Goal: Information Seeking & Learning: Learn about a topic

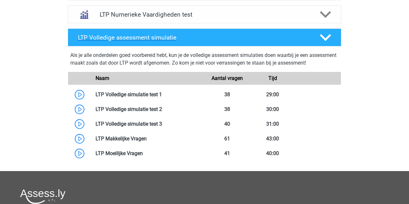
scroll to position [336, 0]
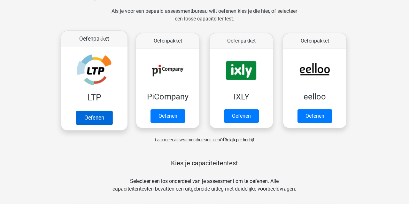
scroll to position [94, 0]
click at [93, 116] on link "Oefenen" at bounding box center [94, 118] width 36 height 14
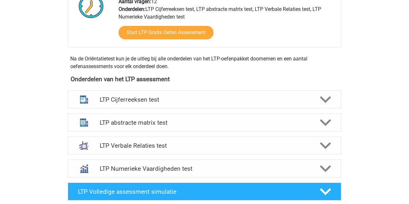
scroll to position [183, 0]
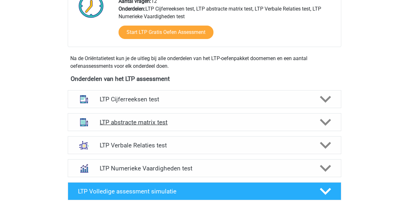
click at [130, 123] on h4 "LTP abstracte matrix test" at bounding box center [204, 122] width 209 height 7
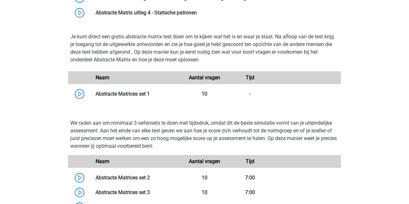
scroll to position [386, 0]
click at [150, 94] on link at bounding box center [150, 94] width 0 height 6
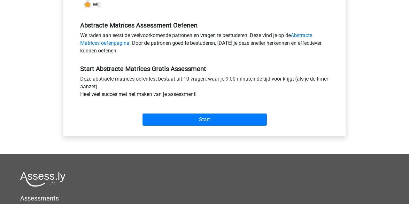
scroll to position [183, 0]
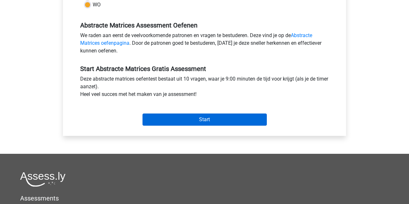
click at [182, 119] on input "Start" at bounding box center [205, 120] width 124 height 12
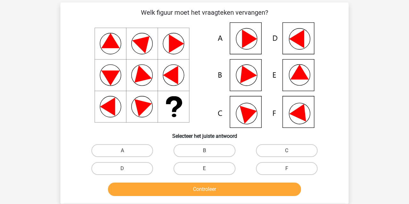
scroll to position [28, 0]
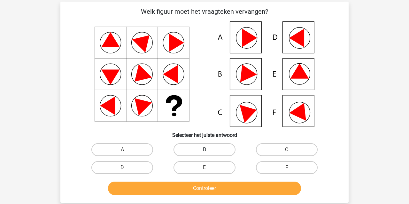
click at [203, 148] on label "B" at bounding box center [205, 149] width 62 height 13
click at [205, 150] on input "B" at bounding box center [207, 152] width 4 height 4
radio input "true"
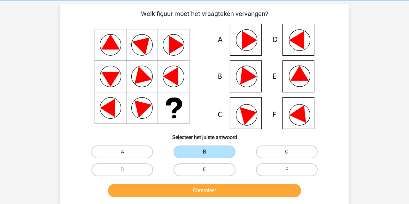
click at [212, 189] on button "Controleer" at bounding box center [204, 190] width 193 height 13
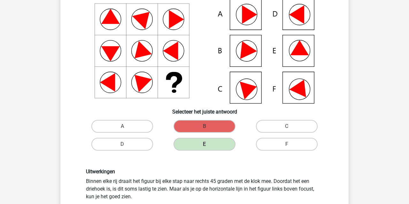
scroll to position [51, 0]
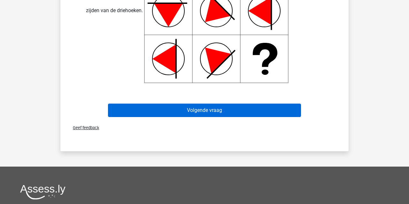
click at [153, 111] on button "Volgende vraag" at bounding box center [204, 110] width 193 height 13
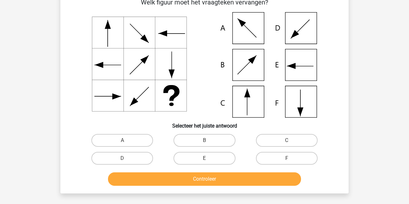
scroll to position [29, 0]
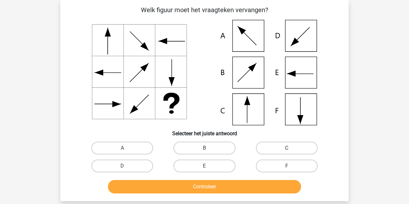
click at [286, 148] on label "C" at bounding box center [287, 148] width 62 height 13
click at [287, 148] on input "C" at bounding box center [289, 150] width 4 height 4
radio input "true"
click at [234, 188] on button "Controleer" at bounding box center [204, 186] width 193 height 13
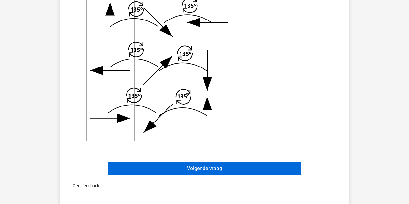
click at [154, 166] on button "Volgende vraag" at bounding box center [204, 168] width 193 height 13
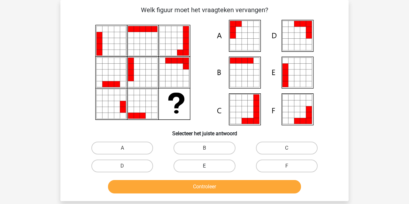
click at [192, 165] on label "E" at bounding box center [205, 166] width 62 height 13
click at [205, 166] on input "E" at bounding box center [207, 168] width 4 height 4
radio input "true"
click at [198, 187] on button "Controleer" at bounding box center [204, 186] width 193 height 13
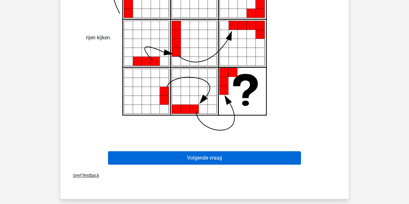
click at [196, 159] on button "Volgende vraag" at bounding box center [204, 157] width 193 height 13
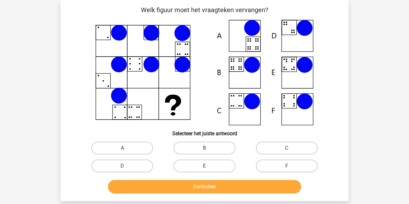
scroll to position [30, 0]
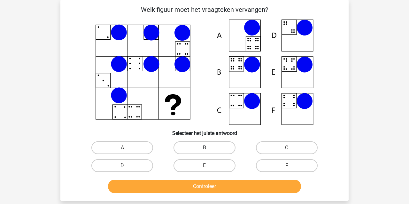
click at [222, 146] on label "B" at bounding box center [205, 147] width 62 height 13
click at [209, 148] on input "B" at bounding box center [207, 150] width 4 height 4
radio input "true"
click at [216, 186] on button "Controleer" at bounding box center [204, 186] width 193 height 13
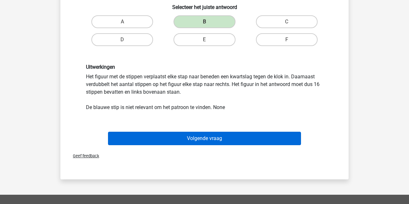
click at [157, 139] on button "Volgende vraag" at bounding box center [204, 138] width 193 height 13
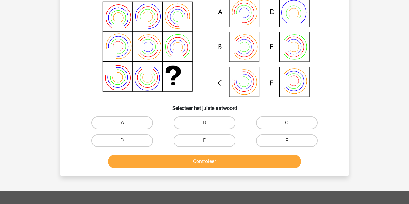
scroll to position [29, 0]
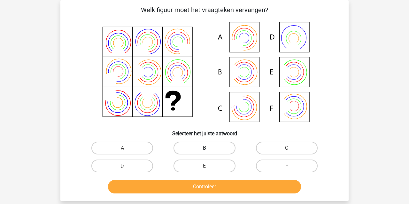
click at [199, 145] on label "B" at bounding box center [205, 148] width 62 height 13
click at [205, 148] on input "B" at bounding box center [207, 150] width 4 height 4
radio input "true"
click at [196, 186] on button "Controleer" at bounding box center [204, 186] width 193 height 13
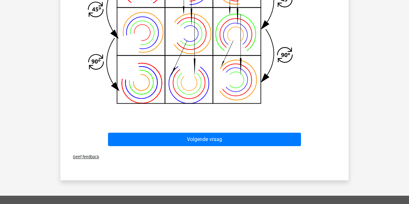
scroll to position [289, 0]
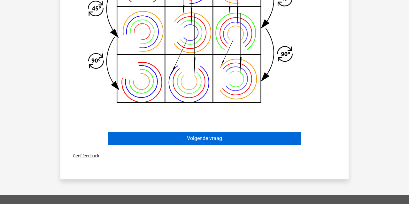
click at [194, 137] on button "Volgende vraag" at bounding box center [204, 138] width 193 height 13
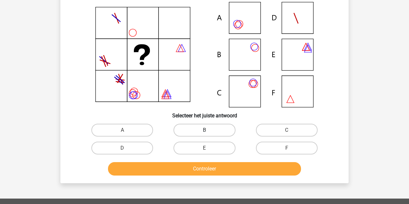
scroll to position [29, 0]
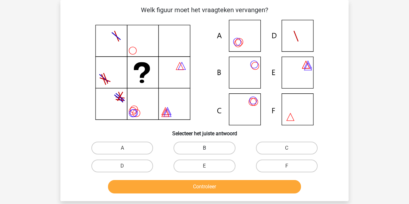
click at [215, 149] on label "B" at bounding box center [205, 148] width 62 height 13
click at [209, 149] on input "B" at bounding box center [207, 150] width 4 height 4
radio input "true"
click at [206, 189] on button "Controleer" at bounding box center [204, 186] width 193 height 13
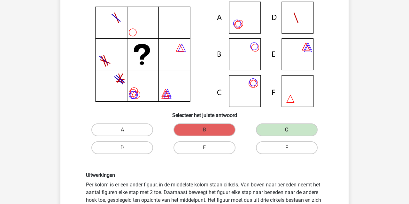
scroll to position [43, 0]
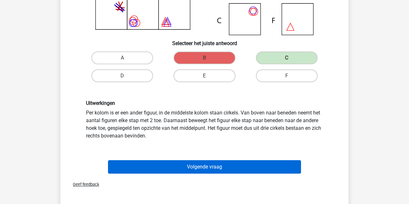
click at [159, 166] on button "Volgende vraag" at bounding box center [204, 166] width 193 height 13
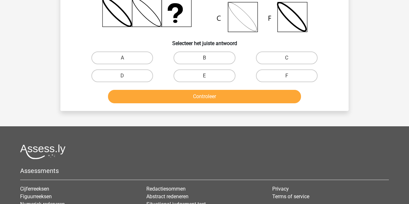
scroll to position [29, 0]
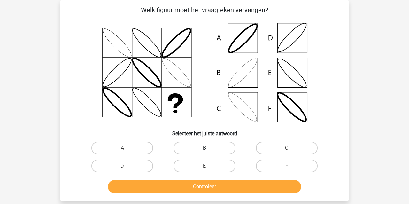
click at [189, 150] on label "B" at bounding box center [205, 148] width 62 height 13
click at [205, 150] on input "B" at bounding box center [207, 150] width 4 height 4
radio input "true"
click at [180, 187] on button "Controleer" at bounding box center [204, 186] width 193 height 13
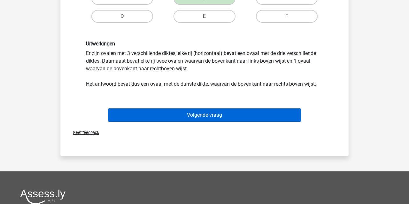
click at [149, 117] on button "Volgende vraag" at bounding box center [204, 114] width 193 height 13
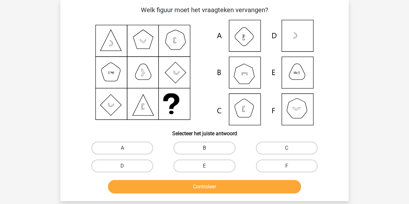
drag, startPoint x: 192, startPoint y: 151, endPoint x: 190, endPoint y: 154, distance: 4.0
click at [192, 151] on label "B" at bounding box center [205, 148] width 62 height 13
click at [205, 151] on input "B" at bounding box center [207, 150] width 4 height 4
radio input "true"
click at [175, 190] on button "Controleer" at bounding box center [204, 186] width 193 height 13
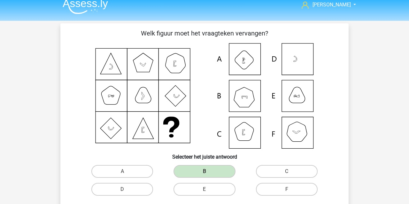
scroll to position [0, 0]
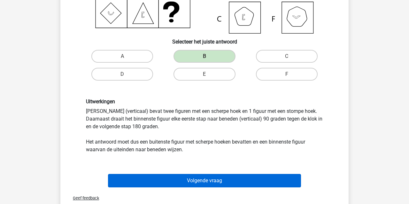
click at [155, 179] on button "Volgende vraag" at bounding box center [204, 180] width 193 height 13
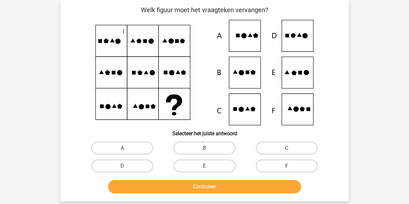
scroll to position [28, 0]
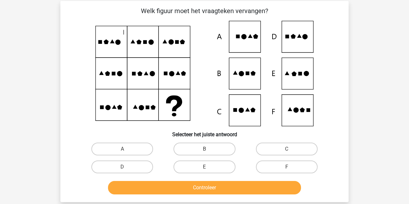
click at [199, 45] on icon at bounding box center [205, 74] width 258 height 106
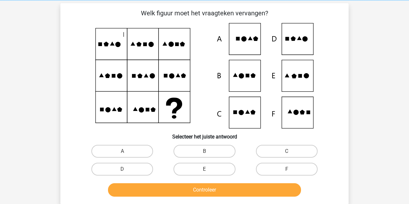
scroll to position [26, 0]
click at [19, 127] on div "Norman n.eshuis7@upcmail.nl Nederlands English" at bounding box center [204, 181] width 409 height 415
drag, startPoint x: 217, startPoint y: 153, endPoint x: 217, endPoint y: 170, distance: 17.3
click at [217, 153] on label "B" at bounding box center [205, 151] width 62 height 13
click at [209, 153] on input "B" at bounding box center [207, 153] width 4 height 4
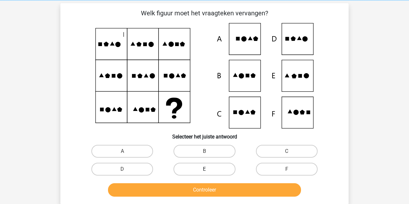
radio input "true"
click at [223, 190] on button "Controleer" at bounding box center [204, 189] width 193 height 13
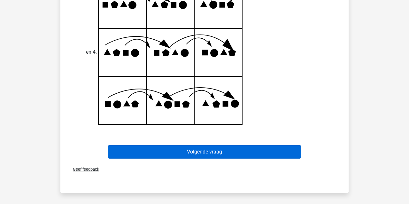
click at [182, 152] on button "Volgende vraag" at bounding box center [204, 151] width 193 height 13
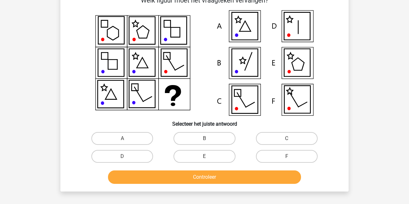
scroll to position [29, 0]
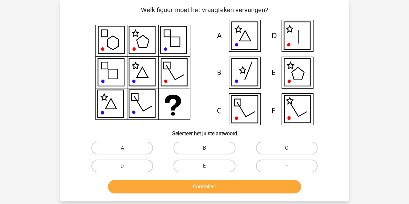
drag, startPoint x: 294, startPoint y: 149, endPoint x: 274, endPoint y: 173, distance: 31.8
click at [294, 149] on label "C" at bounding box center [287, 148] width 62 height 13
click at [291, 149] on input "C" at bounding box center [289, 150] width 4 height 4
radio input "true"
click at [192, 146] on label "B" at bounding box center [205, 148] width 62 height 13
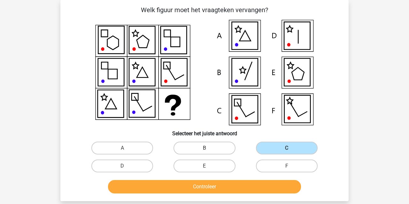
click at [205, 148] on input "B" at bounding box center [207, 150] width 4 height 4
radio input "true"
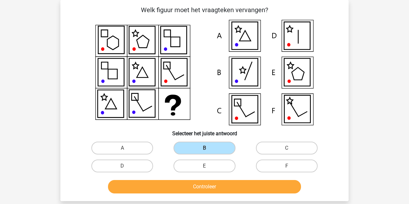
click at [186, 190] on button "Controleer" at bounding box center [204, 186] width 193 height 13
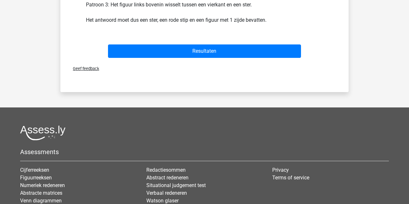
scroll to position [278, 0]
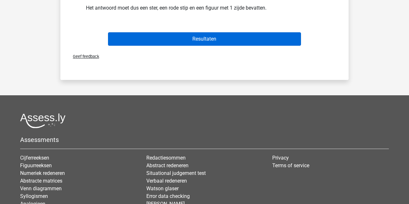
click at [188, 39] on button "Resultaten" at bounding box center [204, 38] width 193 height 13
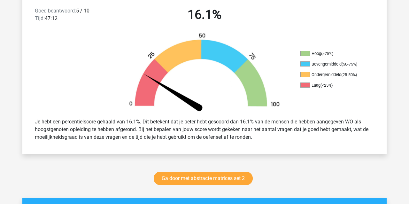
scroll to position [174, 0]
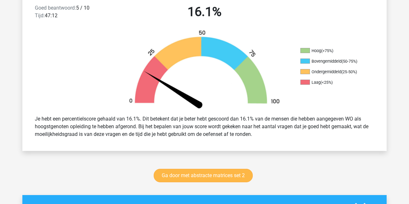
click at [170, 177] on link "Ga door met abstracte matrices set 2" at bounding box center [203, 175] width 99 height 13
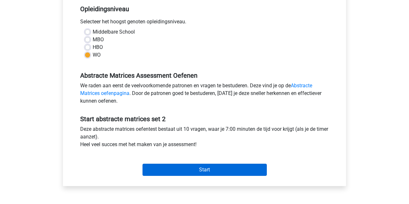
scroll to position [133, 0]
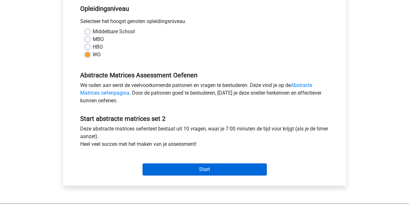
click at [168, 169] on input "Start" at bounding box center [205, 169] width 124 height 12
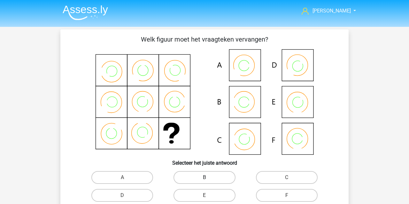
click at [196, 176] on label "B" at bounding box center [205, 177] width 62 height 13
click at [205, 177] on input "B" at bounding box center [207, 179] width 4 height 4
radio input "true"
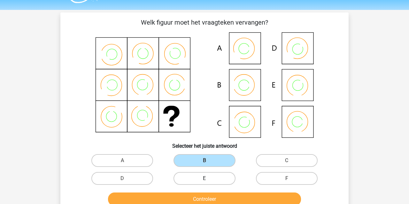
scroll to position [27, 0]
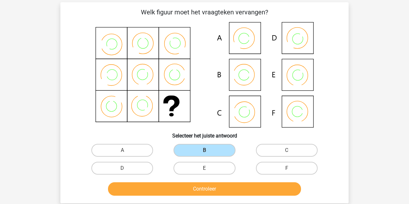
click at [187, 191] on button "Controleer" at bounding box center [204, 188] width 193 height 13
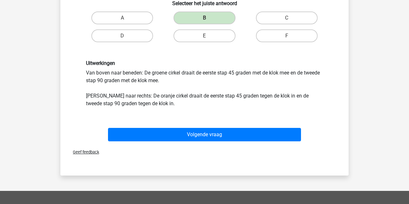
scroll to position [170, 0]
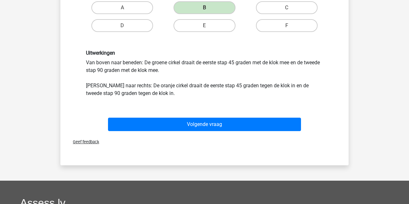
click at [160, 124] on button "Volgende vraag" at bounding box center [204, 124] width 193 height 13
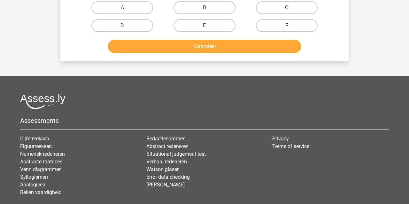
scroll to position [29, 0]
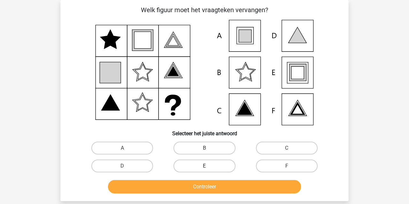
click at [195, 169] on label "E" at bounding box center [205, 166] width 62 height 13
click at [205, 169] on input "E" at bounding box center [207, 168] width 4 height 4
radio input "true"
click at [190, 189] on button "Controleer" at bounding box center [204, 186] width 193 height 13
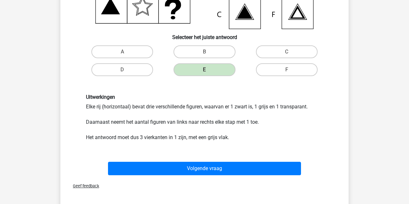
click at [133, 167] on button "Volgende vraag" at bounding box center [204, 168] width 193 height 13
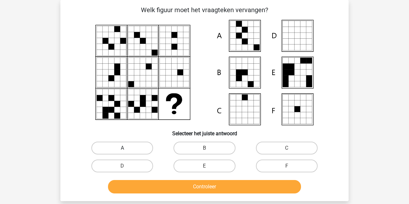
click at [115, 150] on label "A" at bounding box center [122, 148] width 62 height 13
click at [122, 150] on input "A" at bounding box center [124, 150] width 4 height 4
radio input "true"
click at [139, 184] on button "Controleer" at bounding box center [204, 186] width 193 height 13
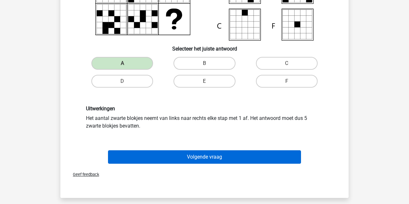
click at [187, 157] on button "Volgende vraag" at bounding box center [204, 156] width 193 height 13
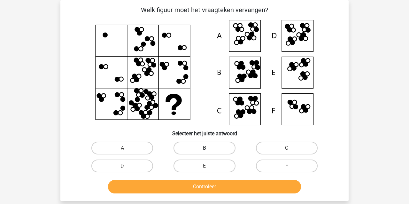
click at [199, 149] on label "B" at bounding box center [205, 148] width 62 height 13
click at [205, 149] on input "B" at bounding box center [207, 150] width 4 height 4
radio input "true"
click at [197, 189] on button "Controleer" at bounding box center [204, 186] width 193 height 13
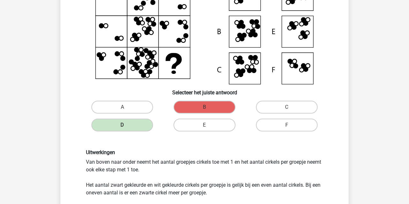
scroll to position [70, 0]
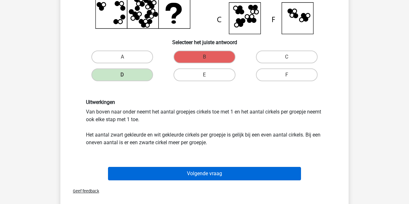
click at [165, 172] on button "Volgende vraag" at bounding box center [204, 173] width 193 height 13
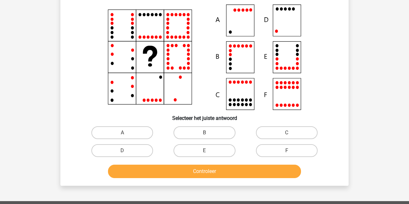
scroll to position [29, 0]
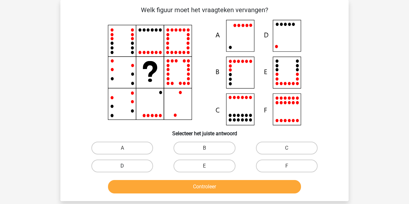
click at [131, 165] on label "D" at bounding box center [122, 166] width 62 height 13
click at [127, 166] on input "D" at bounding box center [124, 168] width 4 height 4
radio input "true"
click at [163, 188] on button "Controleer" at bounding box center [204, 186] width 193 height 13
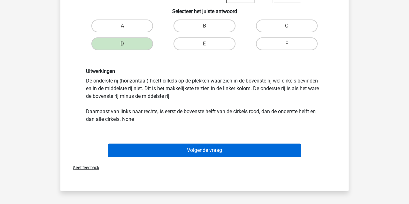
click at [156, 149] on button "Volgende vraag" at bounding box center [204, 150] width 193 height 13
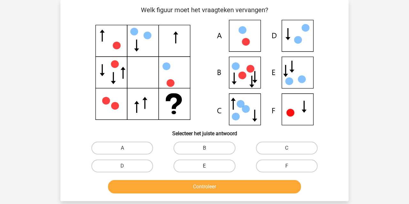
drag, startPoint x: 198, startPoint y: 167, endPoint x: 195, endPoint y: 169, distance: 3.4
click at [198, 167] on label "E" at bounding box center [205, 166] width 62 height 13
click at [205, 167] on input "E" at bounding box center [207, 168] width 4 height 4
radio input "true"
click at [184, 188] on button "Controleer" at bounding box center [204, 186] width 193 height 13
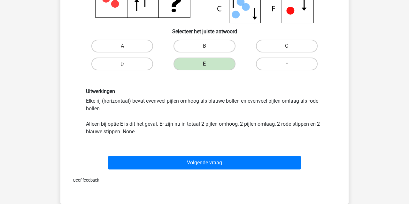
scroll to position [134, 0]
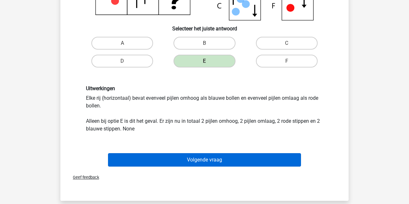
click at [187, 155] on button "Volgende vraag" at bounding box center [204, 159] width 193 height 13
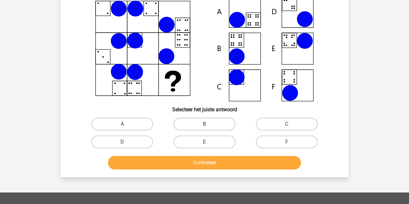
scroll to position [29, 0]
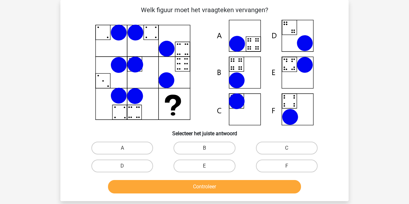
click at [206, 148] on input "B" at bounding box center [207, 150] width 4 height 4
radio input "true"
click at [204, 187] on button "Controleer" at bounding box center [204, 186] width 193 height 13
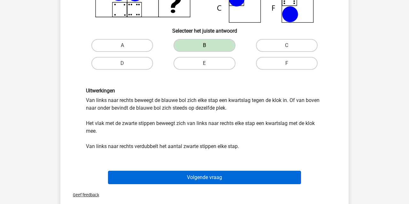
click at [180, 178] on button "Volgende vraag" at bounding box center [204, 177] width 193 height 13
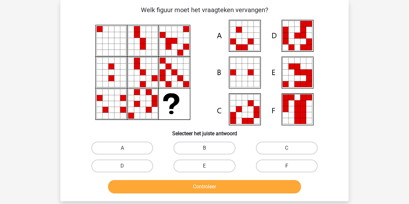
drag, startPoint x: 283, startPoint y: 166, endPoint x: 279, endPoint y: 168, distance: 4.2
click at [283, 166] on label "F" at bounding box center [287, 166] width 62 height 13
click at [287, 166] on input "F" at bounding box center [289, 168] width 4 height 4
radio input "true"
click at [246, 188] on button "Controleer" at bounding box center [204, 186] width 193 height 13
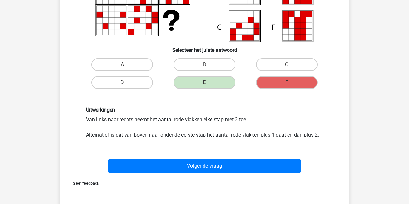
scroll to position [117, 0]
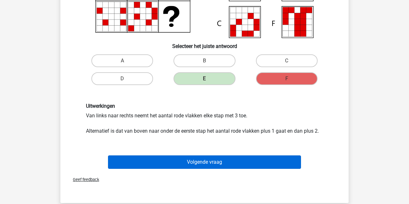
click at [211, 163] on button "Volgende vraag" at bounding box center [204, 161] width 193 height 13
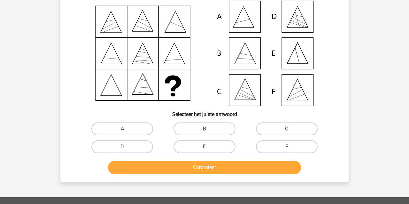
scroll to position [29, 0]
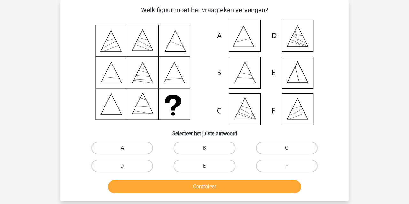
click at [107, 146] on label "A" at bounding box center [122, 148] width 62 height 13
click at [122, 148] on input "A" at bounding box center [124, 150] width 4 height 4
radio input "true"
click at [135, 189] on button "Controleer" at bounding box center [204, 186] width 193 height 13
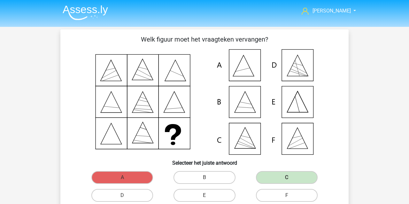
scroll to position [0, 0]
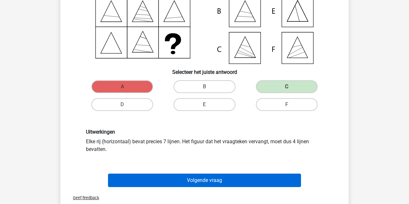
click at [167, 182] on button "Volgende vraag" at bounding box center [204, 180] width 193 height 13
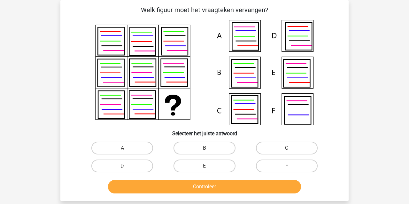
scroll to position [29, 0]
